Goal: Task Accomplishment & Management: Manage account settings

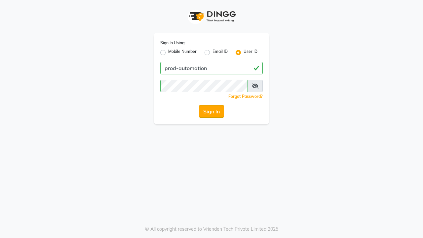
click at [212, 111] on button "Sign In" at bounding box center [211, 111] width 25 height 13
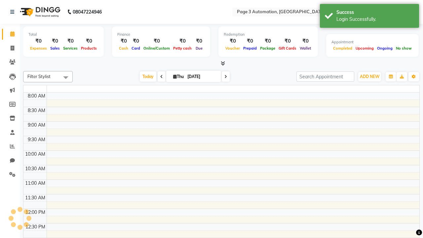
select select "en"
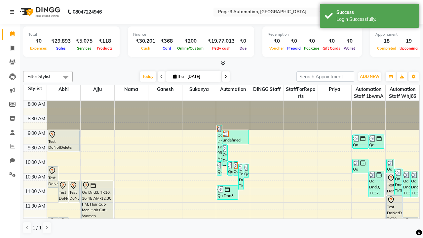
click at [14, 12] on icon at bounding box center [12, 12] width 4 height 5
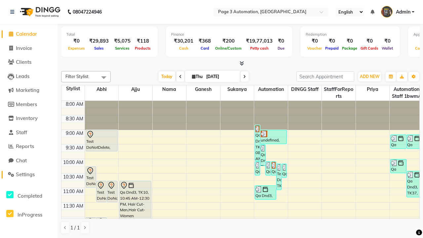
click at [29, 175] on span "Settings" at bounding box center [25, 174] width 19 height 6
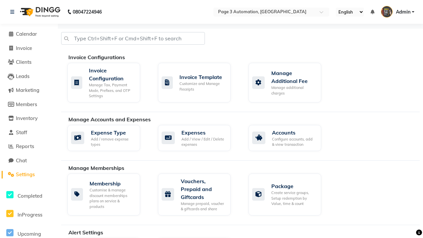
select select "2: 15"
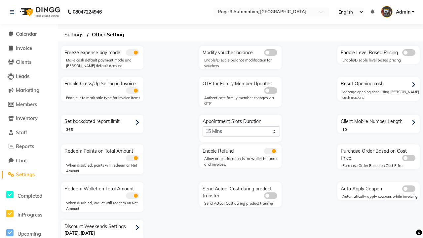
scroll to position [14, 0]
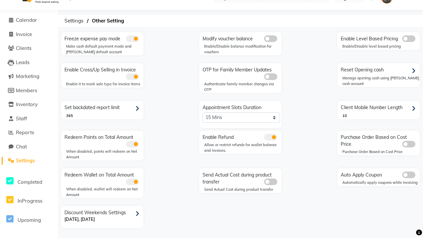
click at [138, 214] on icon at bounding box center [138, 214] width 4 height 6
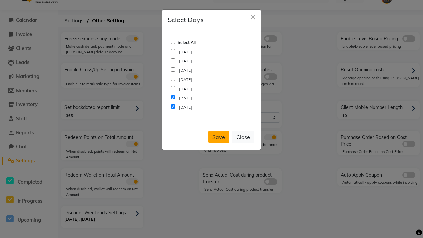
click at [219, 137] on button "Save" at bounding box center [218, 137] width 21 height 13
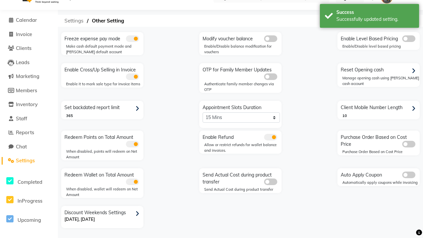
click at [74, 21] on span "Settings" at bounding box center [74, 21] width 26 height 12
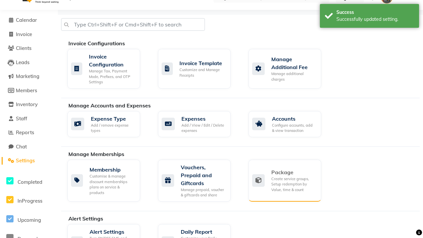
click at [293, 172] on div "Package" at bounding box center [293, 172] width 45 height 8
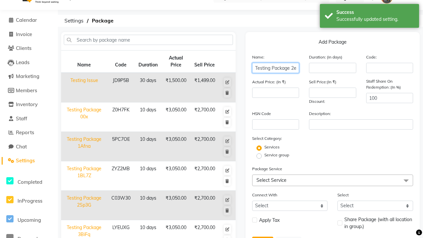
scroll to position [0, 10]
type input "Testing Package 2eNw5"
type input "10"
type input "3050"
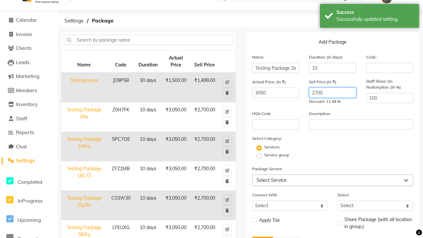
type input "2700"
click at [277, 155] on label "Service group" at bounding box center [276, 155] width 25 height 6
click at [263, 155] on input "Service group" at bounding box center [261, 155] width 4 height 4
radio input "true"
radio input "false"
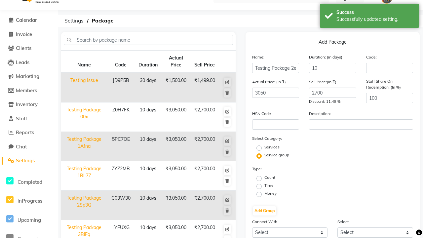
click at [270, 193] on label "Money" at bounding box center [270, 193] width 12 height 6
click at [263, 193] on input "Money" at bounding box center [261, 194] width 4 height 4
radio input "true"
click at [358, 185] on label "Flat Price" at bounding box center [358, 185] width 17 height 6
click at [349, 185] on input "Flat Price" at bounding box center [346, 186] width 4 height 4
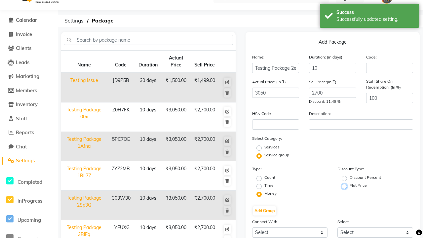
radio input "true"
click at [264, 211] on button "Add Group" at bounding box center [264, 210] width 23 height 9
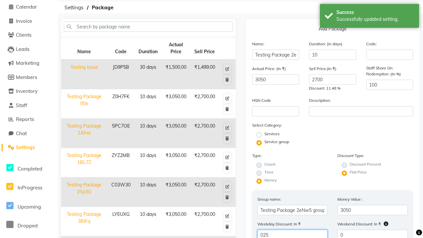
type input "025"
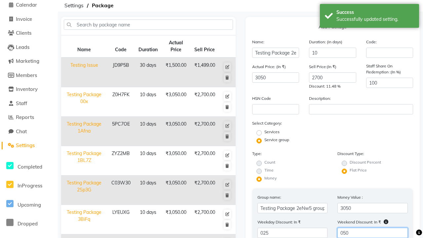
type input "050"
radio input "true"
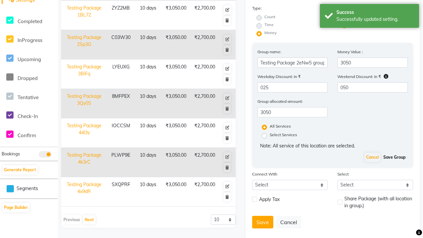
click at [394, 157] on button "Save Group" at bounding box center [394, 157] width 25 height 9
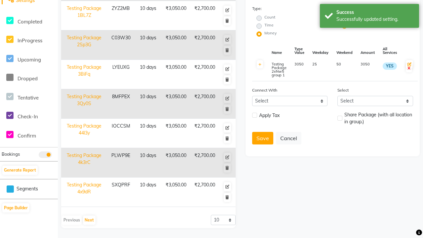
scroll to position [174, 0]
click at [262, 138] on button "Save" at bounding box center [262, 138] width 21 height 13
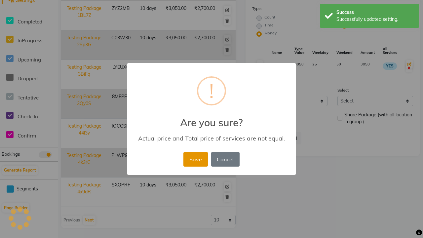
click at [195, 159] on button "Save" at bounding box center [195, 159] width 24 height 15
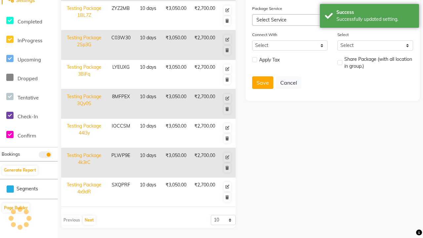
radio input "true"
radio input "false"
select select
checkbox input "false"
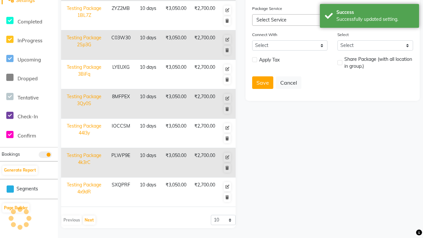
checkbox input "false"
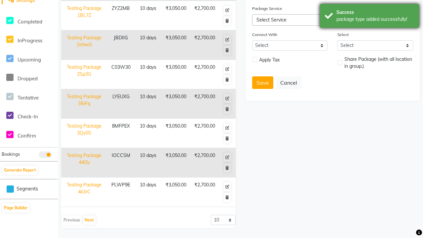
click at [370, 17] on div "package type added successfully!" at bounding box center [375, 19] width 78 height 7
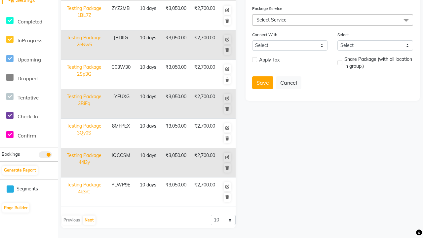
scroll to position [0, 0]
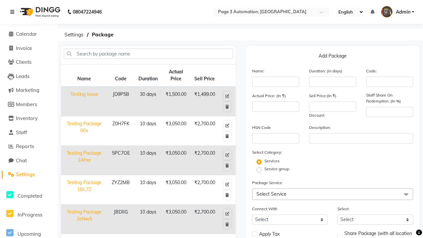
click at [14, 12] on icon at bounding box center [12, 12] width 4 height 5
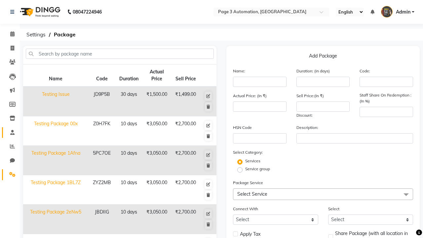
click at [10, 132] on span at bounding box center [13, 133] width 12 height 8
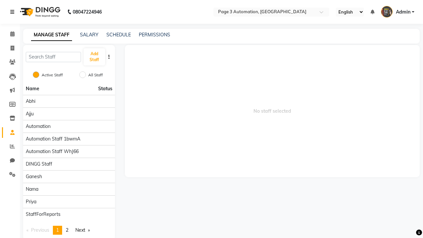
click at [14, 12] on icon at bounding box center [12, 12] width 4 height 5
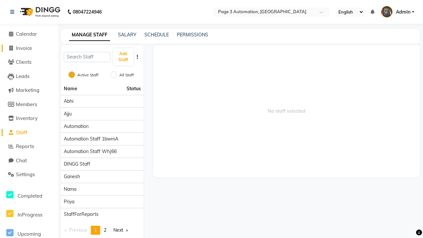
click at [29, 48] on span "Invoice" at bounding box center [24, 48] width 16 height 6
select select "service"
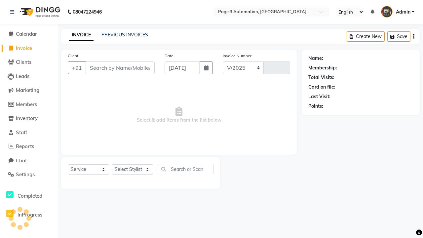
select select "2774"
type input "10106"
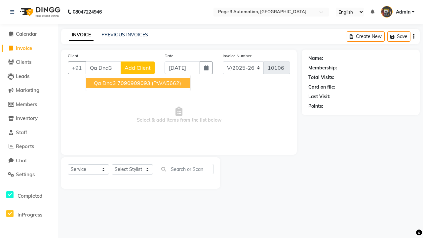
click at [139, 83] on ngb-highlight "7090909093" at bounding box center [133, 83] width 33 height 7
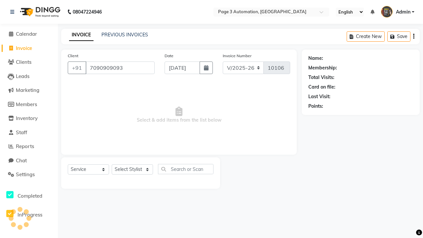
type input "7090909093"
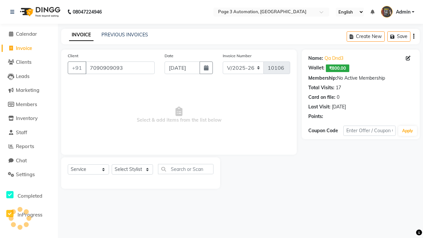
select select "package"
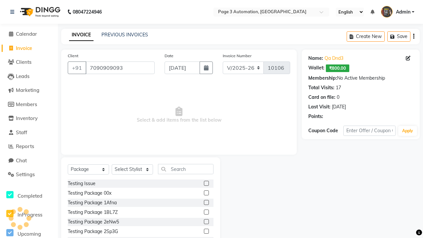
select select "71572"
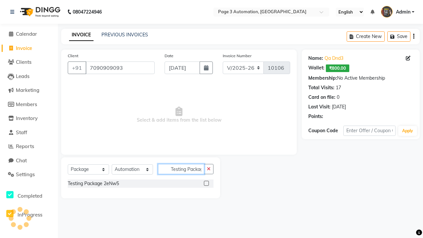
scroll to position [0, 12]
type input "Testing Package 2eNw5"
click at [206, 183] on label at bounding box center [206, 183] width 5 height 5
click at [206, 183] on input "checkbox" at bounding box center [206, 183] width 4 height 4
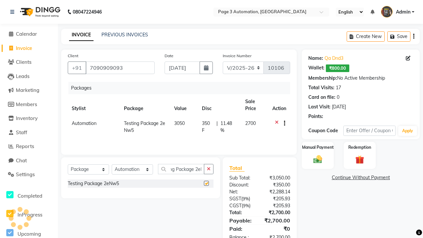
scroll to position [0, 0]
checkbox input "false"
click at [318, 147] on label "Manual Payment" at bounding box center [317, 147] width 33 height 6
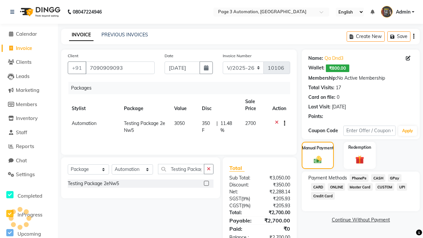
click at [378, 178] on span "CASH" at bounding box center [378, 178] width 14 height 8
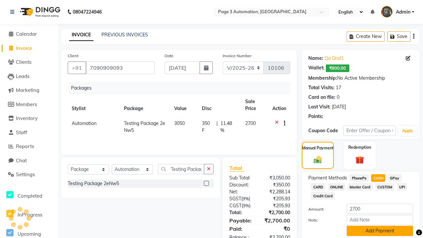
click at [380, 231] on button "Add Payment" at bounding box center [380, 231] width 66 height 10
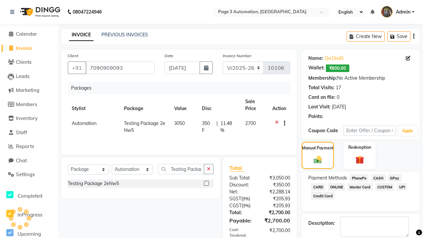
checkbox input "false"
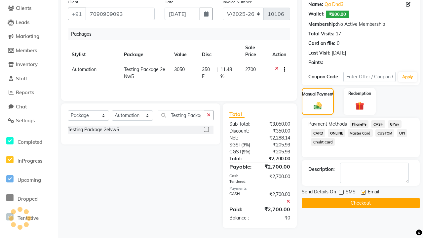
click at [363, 192] on label at bounding box center [363, 192] width 5 height 5
click at [363, 192] on input "checkbox" at bounding box center [363, 192] width 4 height 4
checkbox input "false"
click at [361, 203] on button "Checkout" at bounding box center [361, 203] width 118 height 10
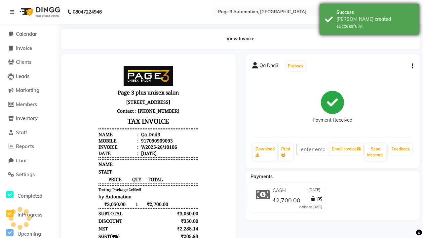
click at [370, 17] on div "[PERSON_NAME] created successfully." at bounding box center [375, 23] width 78 height 14
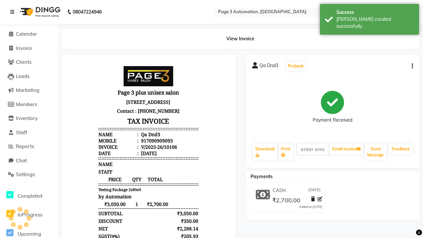
click at [14, 12] on icon at bounding box center [12, 12] width 4 height 5
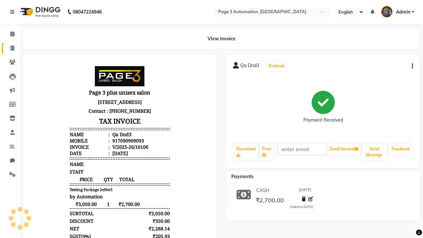
click at [10, 48] on span at bounding box center [13, 49] width 12 height 8
select select "service"
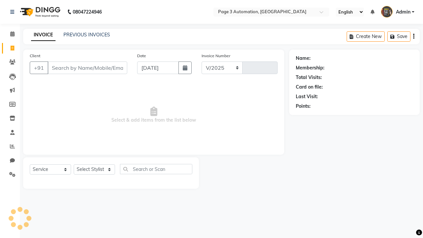
select select "2774"
type input "10107"
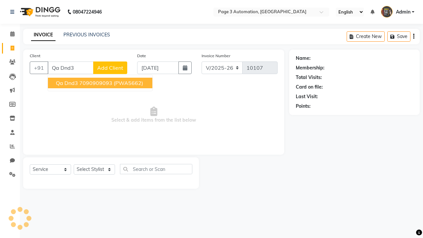
click at [101, 83] on ngb-highlight "7090909093" at bounding box center [95, 83] width 33 height 7
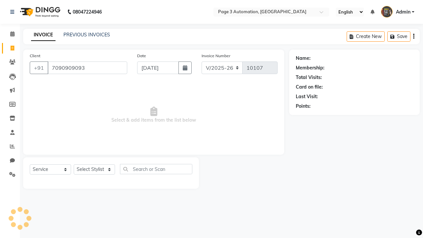
type input "7090909093"
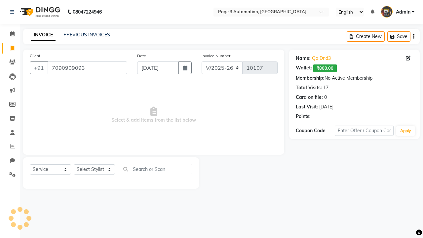
select select "71572"
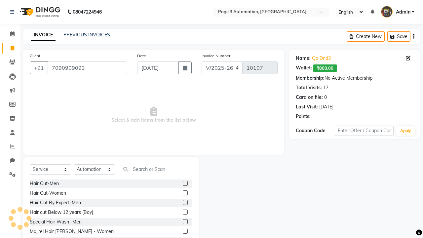
click at [185, 212] on label at bounding box center [185, 212] width 5 height 5
click at [185, 212] on input "checkbox" at bounding box center [185, 212] width 4 height 4
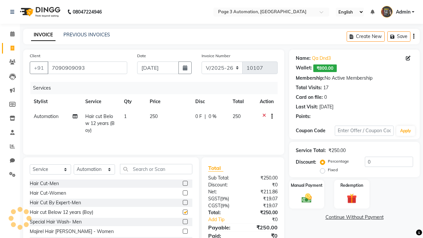
checkbox input "false"
click at [352, 185] on label "Redemption" at bounding box center [352, 185] width 24 height 6
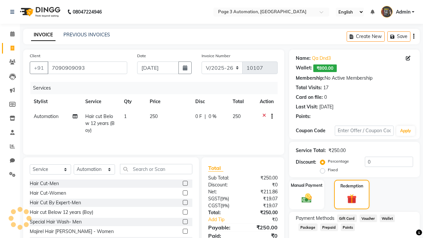
click at [308, 227] on span "Package" at bounding box center [307, 227] width 19 height 8
click at [398, 12] on span "Admin" at bounding box center [403, 12] width 15 height 7
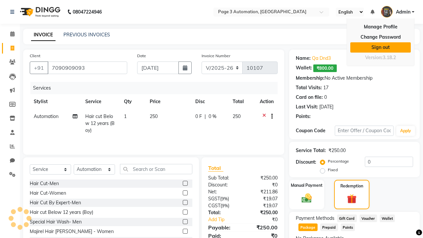
click at [380, 47] on link "Sign out" at bounding box center [380, 47] width 60 height 10
